Goal: Check status

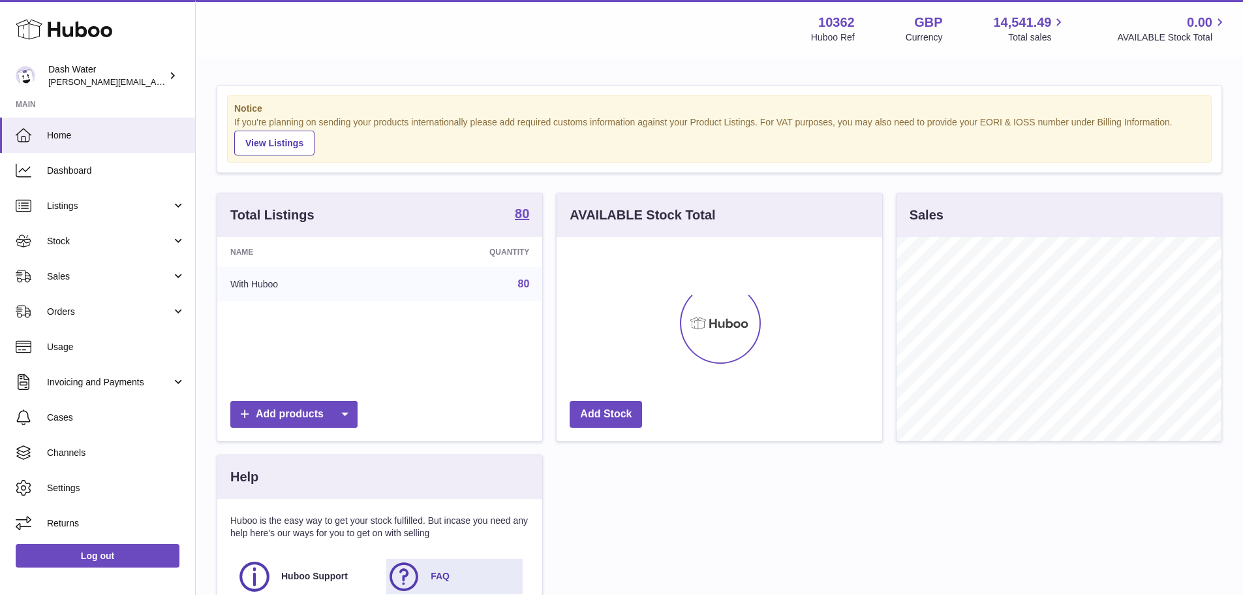
scroll to position [204, 326]
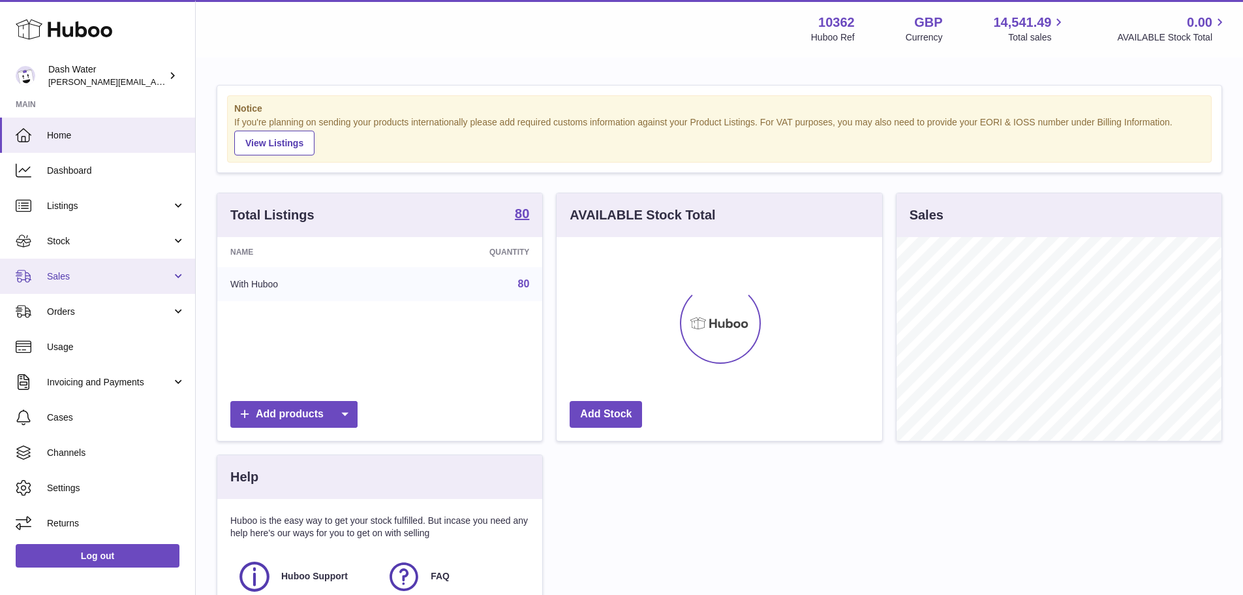
click at [73, 270] on span "Sales" at bounding box center [109, 276] width 125 height 12
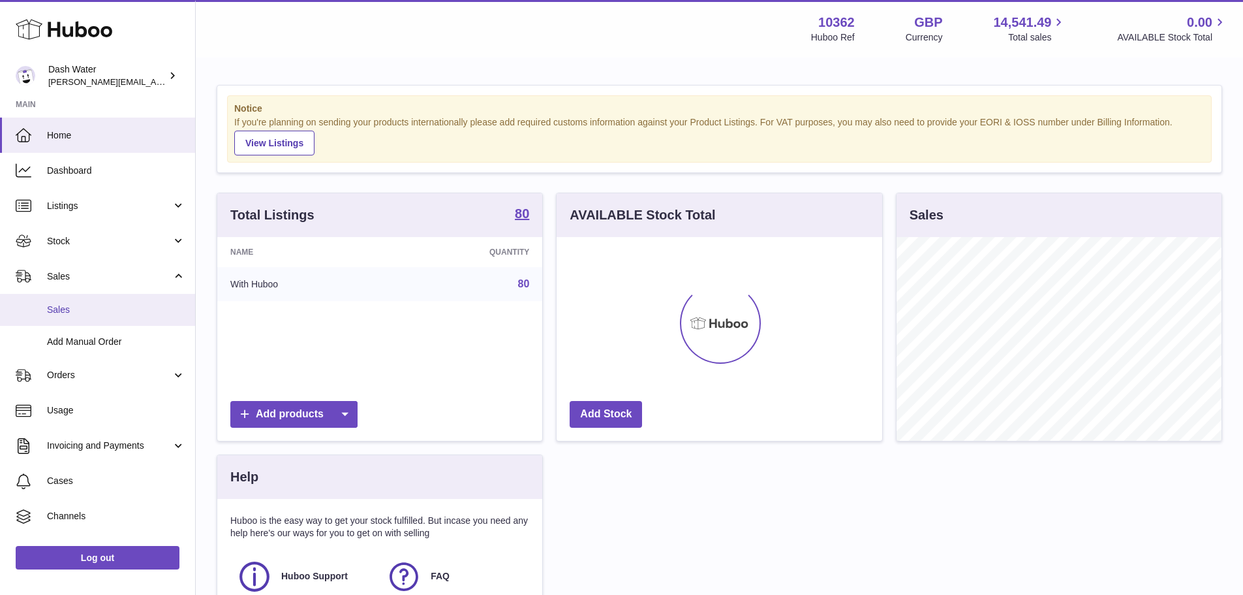
click at [71, 300] on link "Sales" at bounding box center [97, 310] width 195 height 32
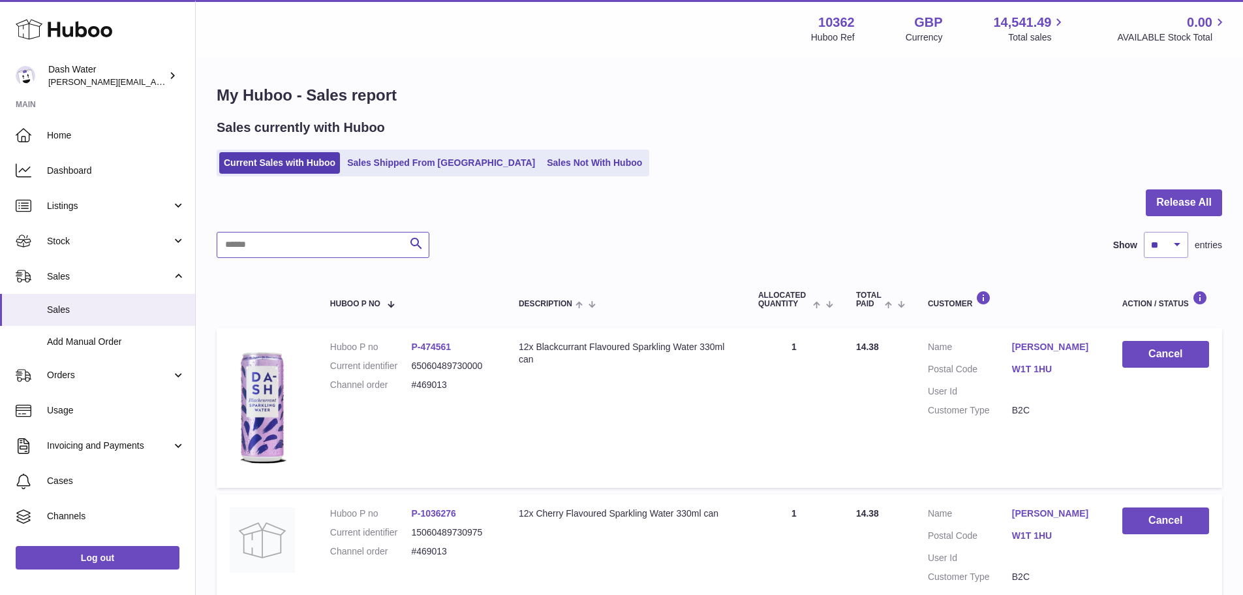
click at [321, 243] on input "text" at bounding box center [323, 245] width 213 height 26
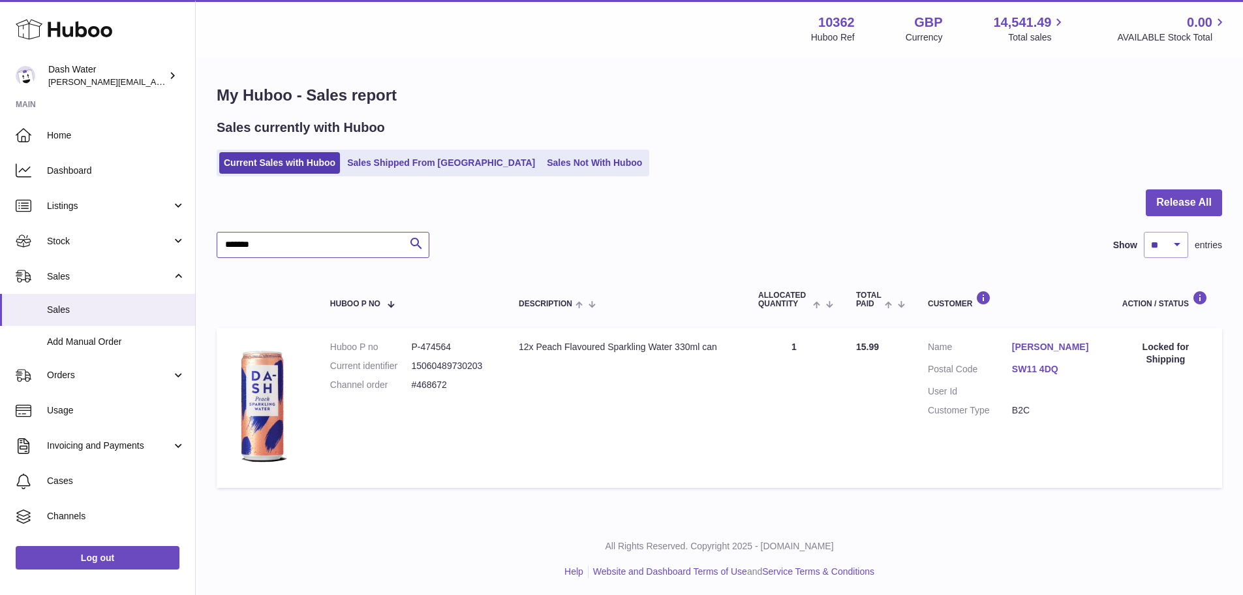
type input "*******"
click at [1155, 348] on div "Locked for Shipping" at bounding box center [1166, 353] width 87 height 25
click at [1156, 348] on div "Locked for Shipping" at bounding box center [1166, 353] width 87 height 25
